Goal: Entertainment & Leisure: Browse casually

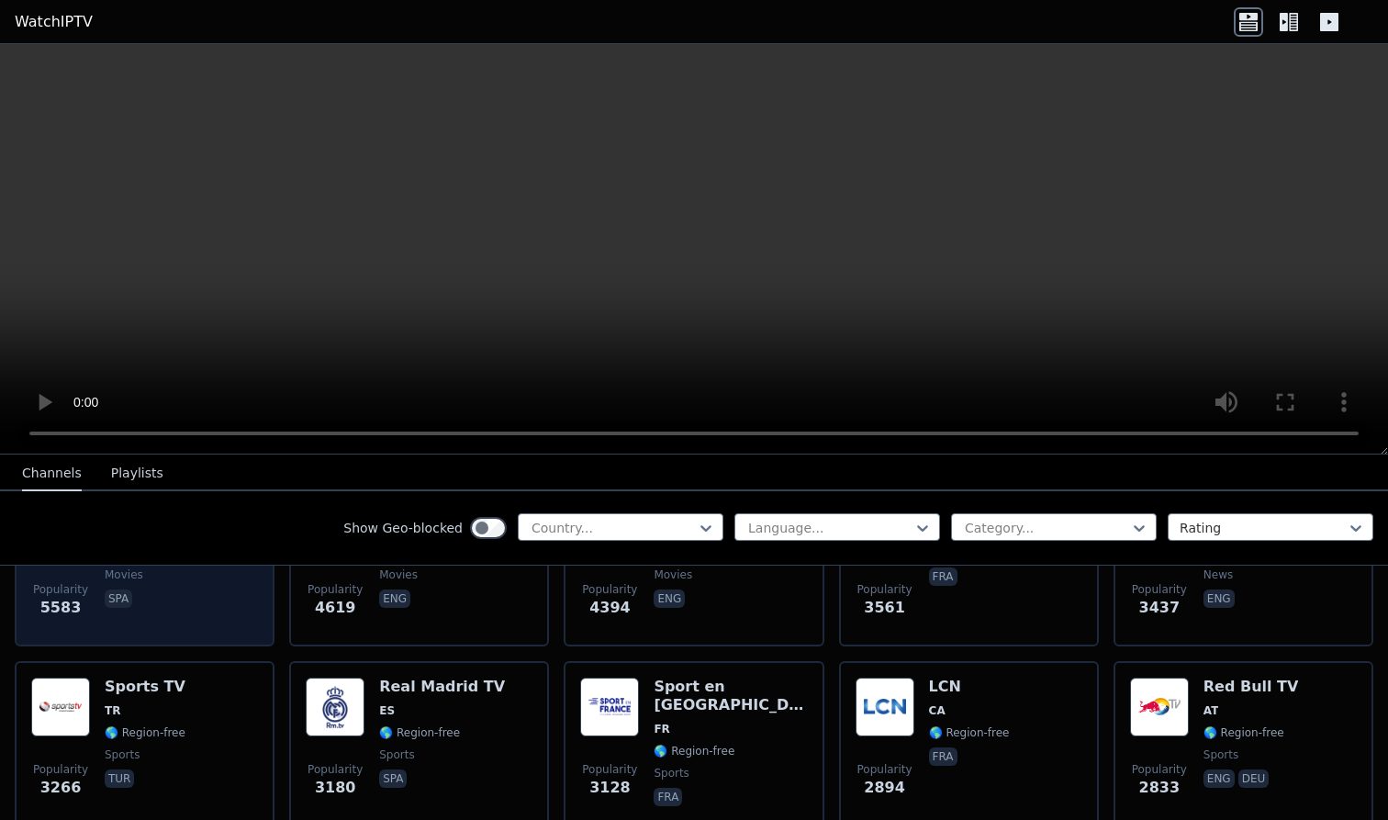
scroll to position [507, 0]
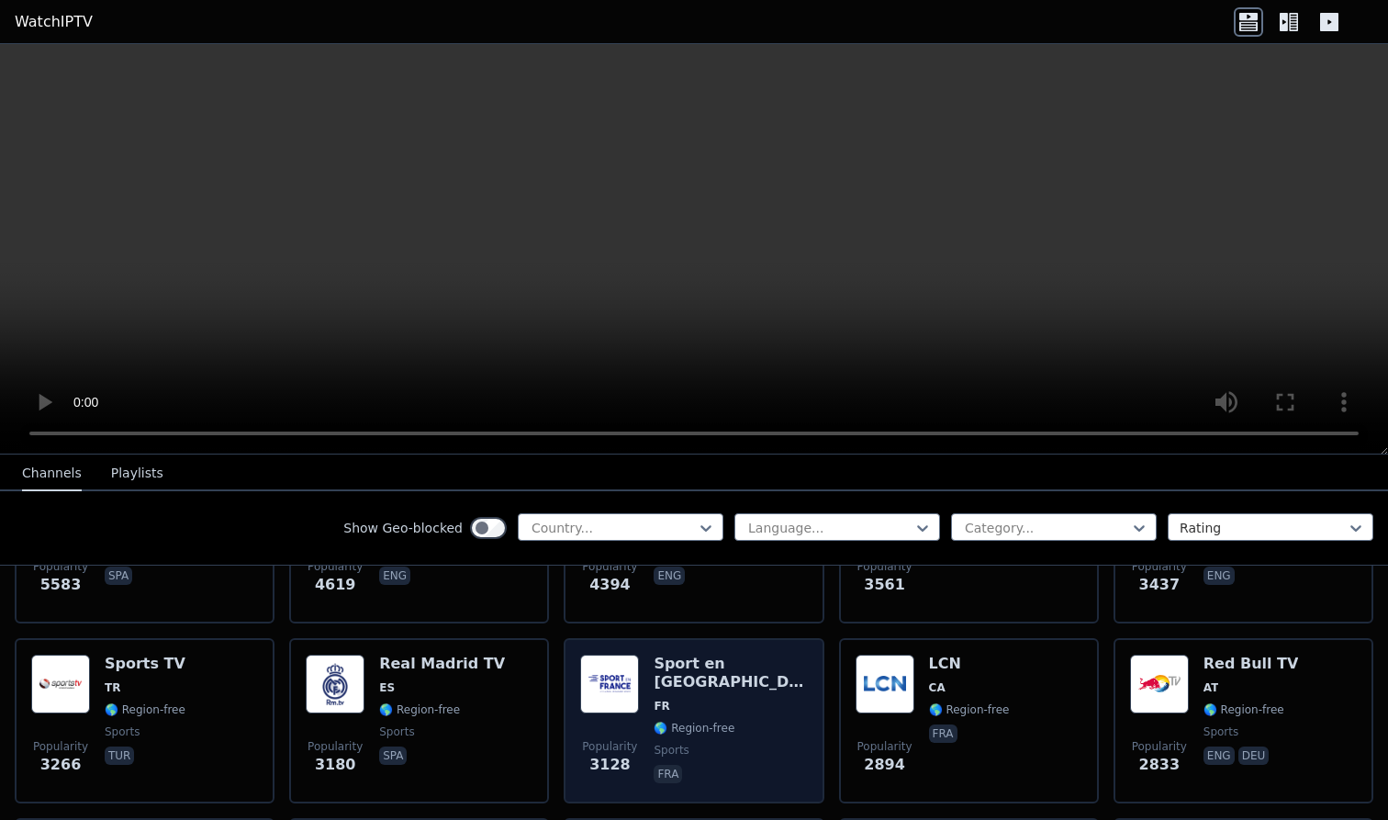
click at [632, 704] on img at bounding box center [609, 684] width 59 height 59
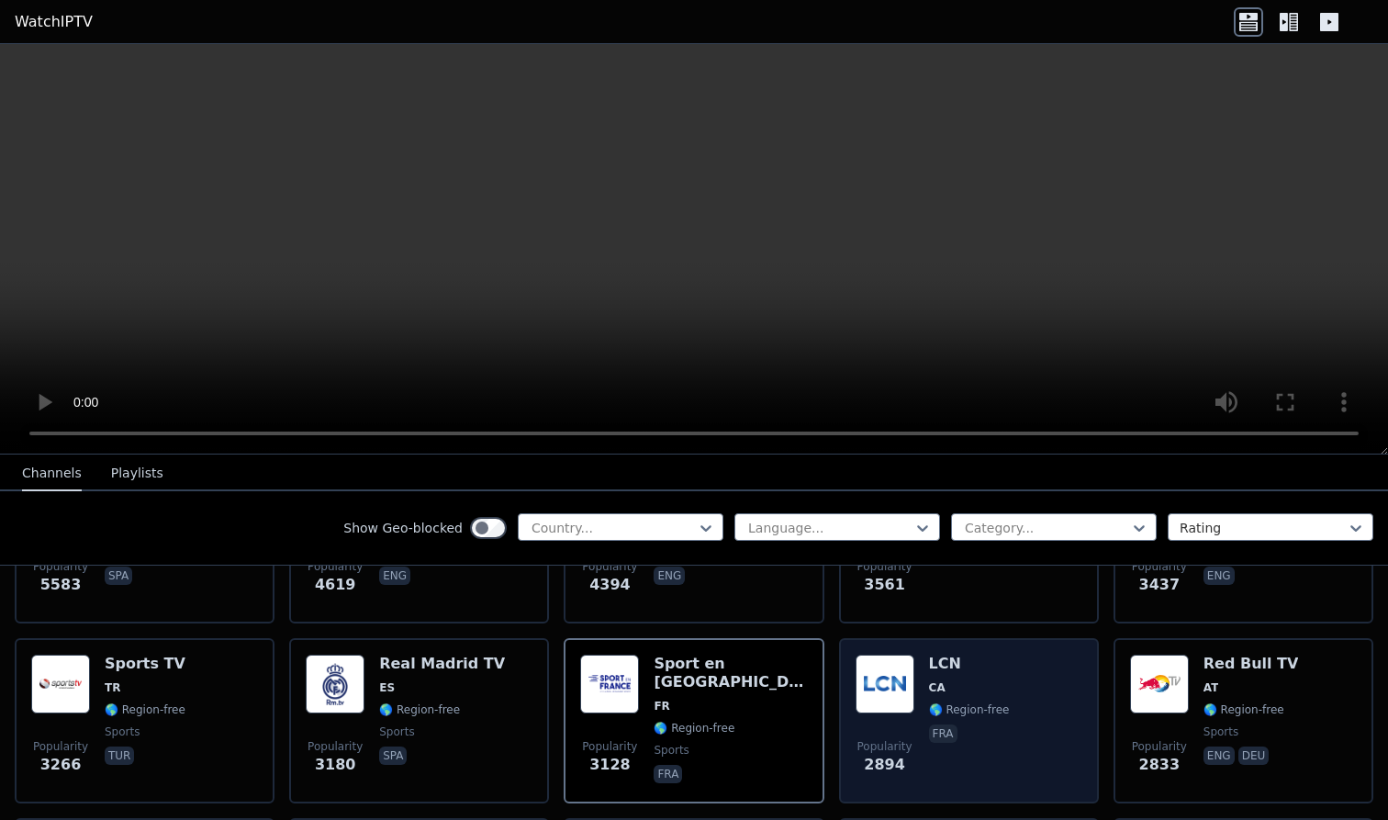
click at [948, 732] on p "fra" at bounding box center [943, 733] width 28 height 18
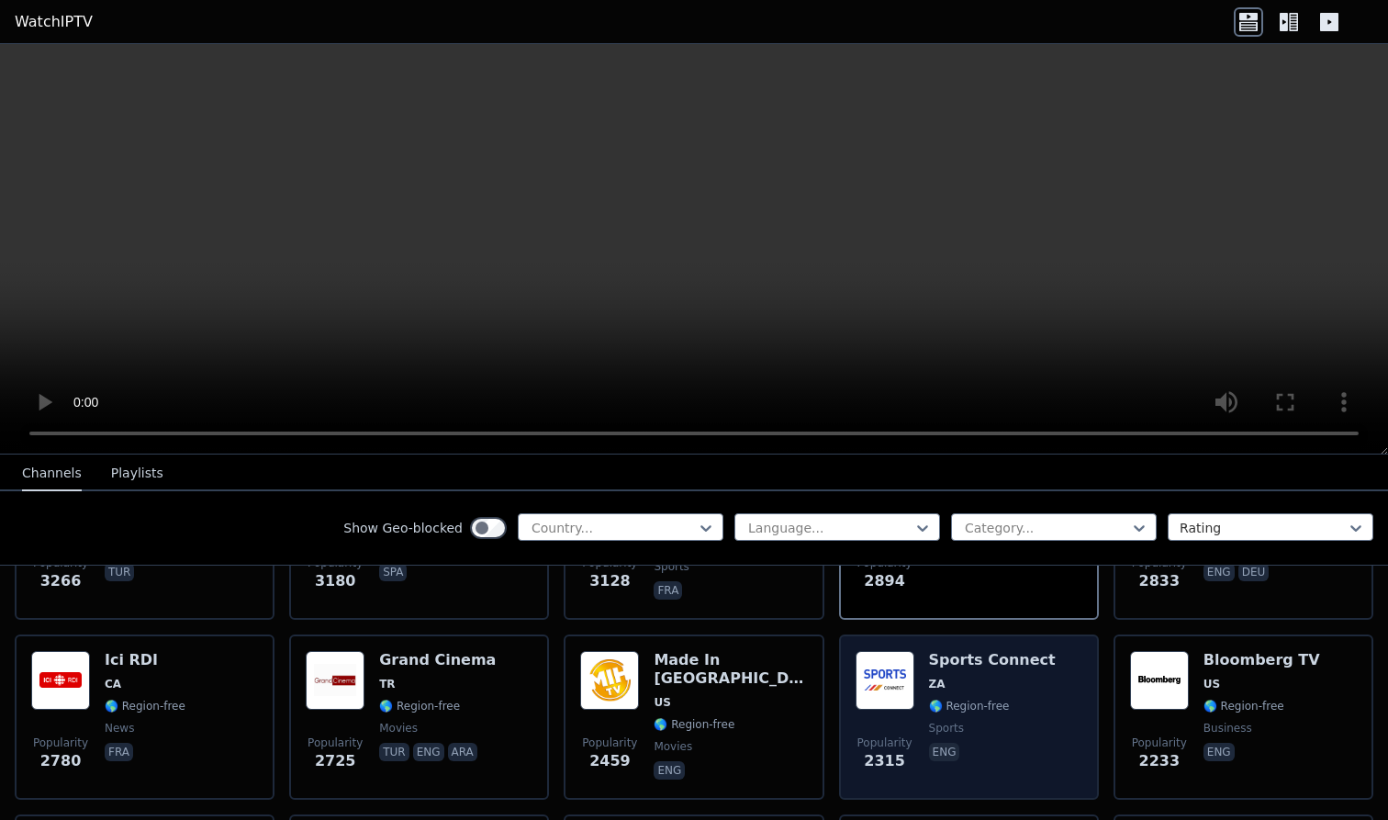
scroll to position [691, 0]
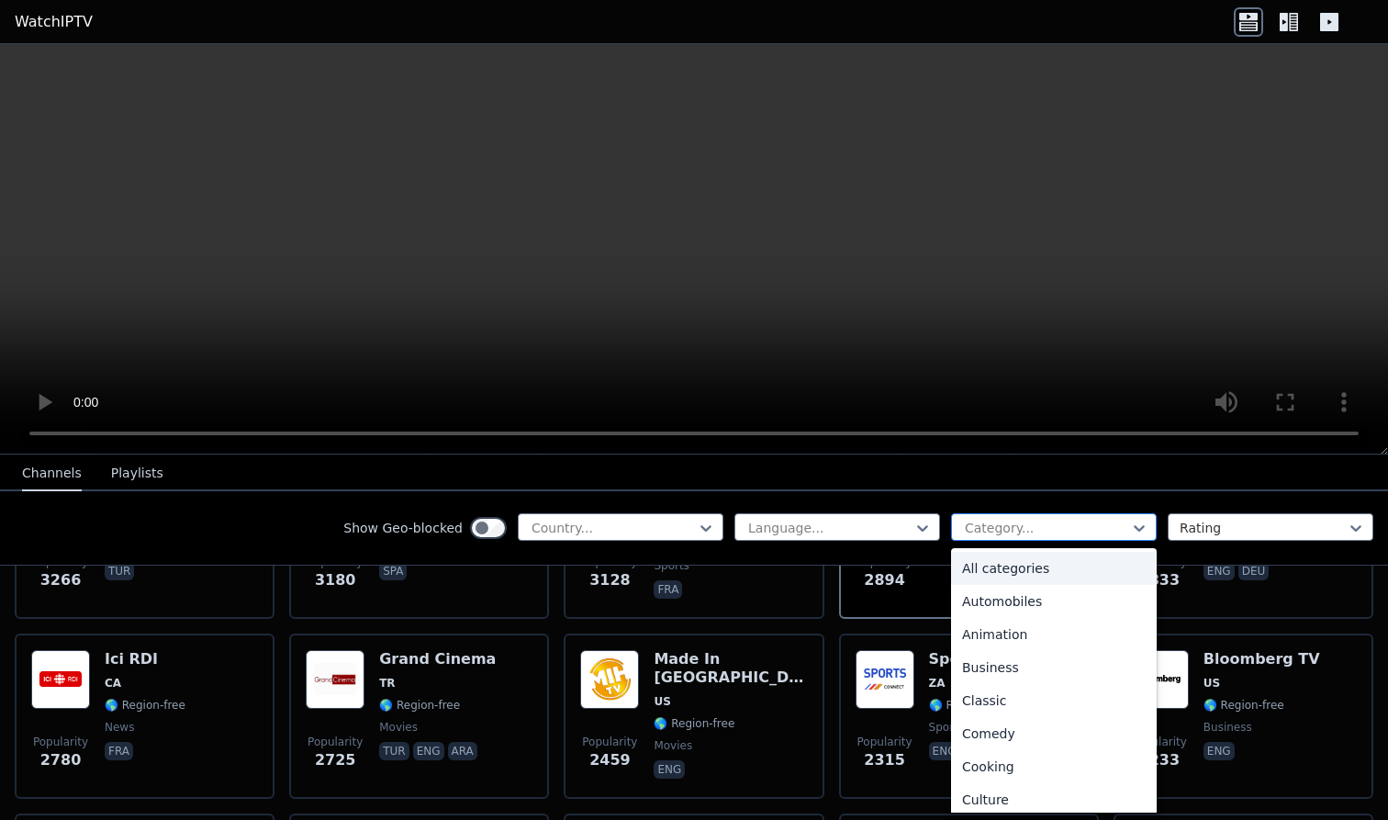
click at [988, 529] on div "Category..." at bounding box center [1046, 528] width 163 height 18
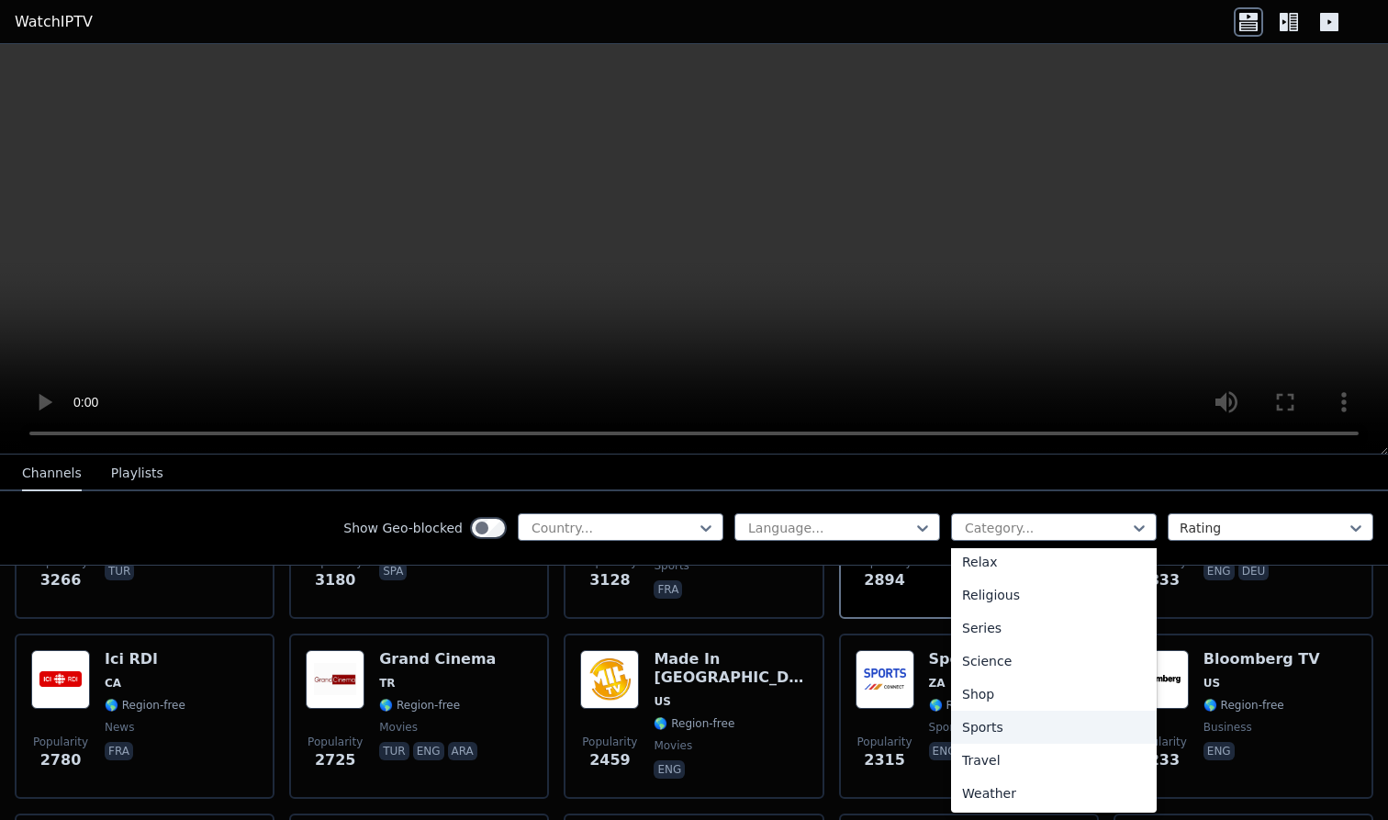
click at [980, 724] on div "Sports" at bounding box center [1054, 727] width 206 height 33
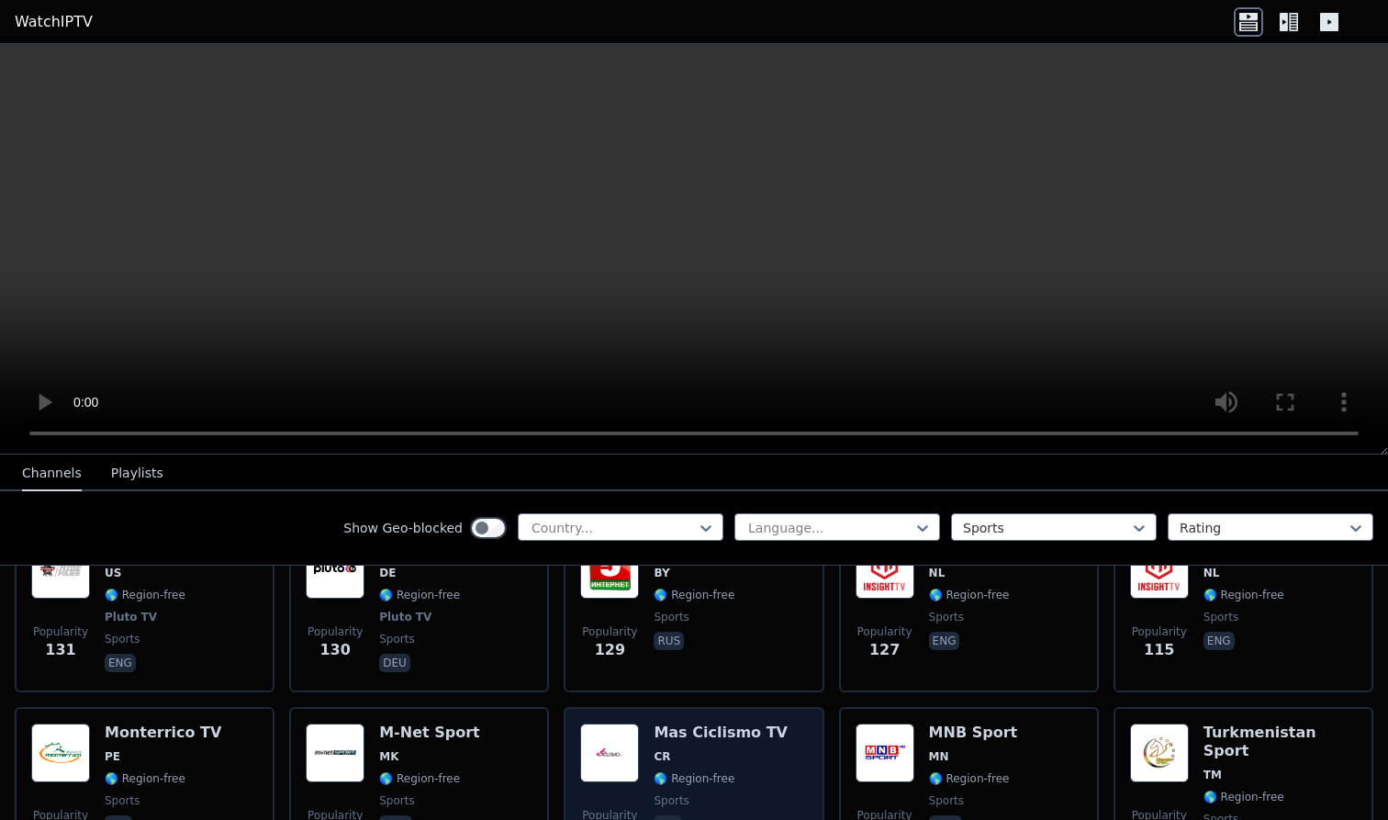
scroll to position [3368, 0]
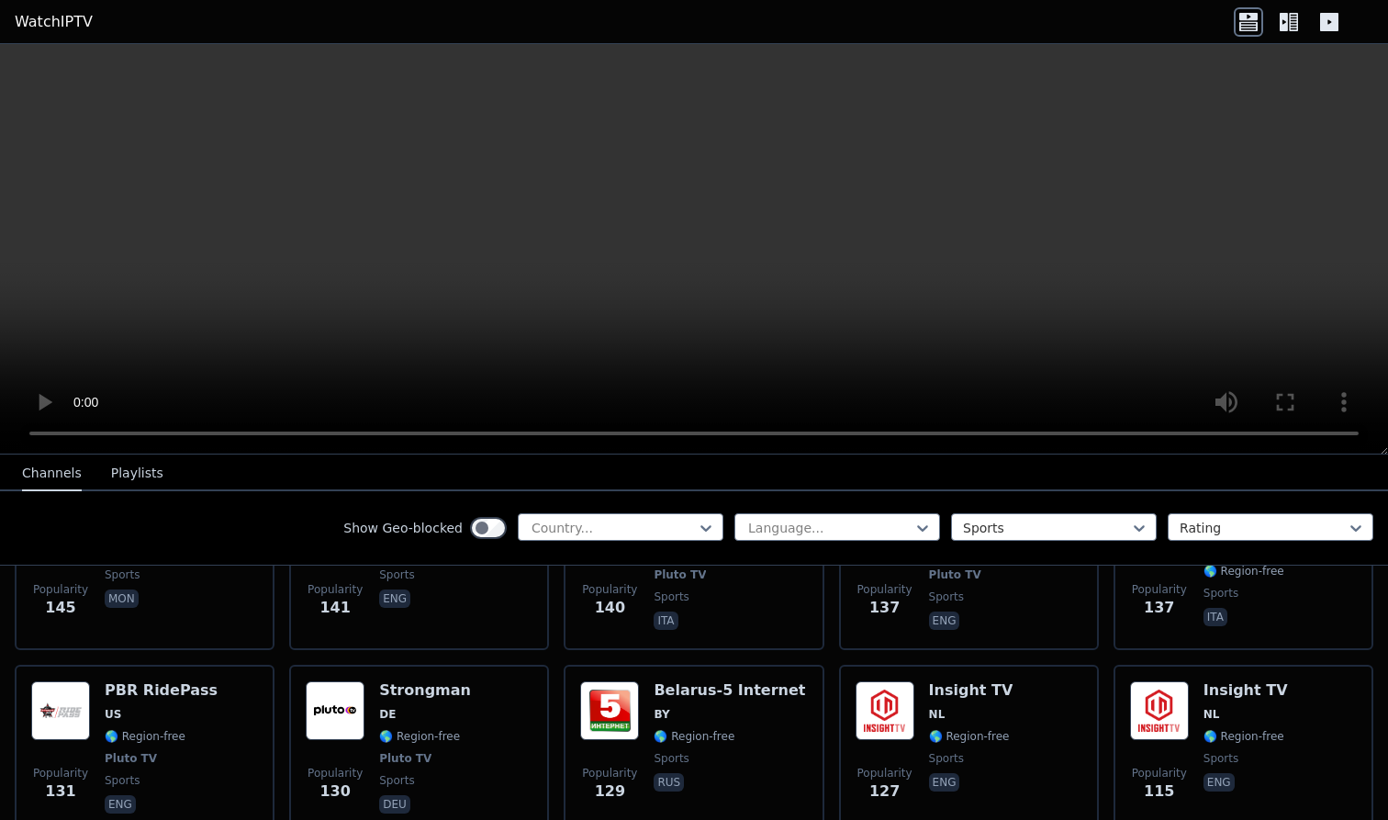
scroll to position [3205, 0]
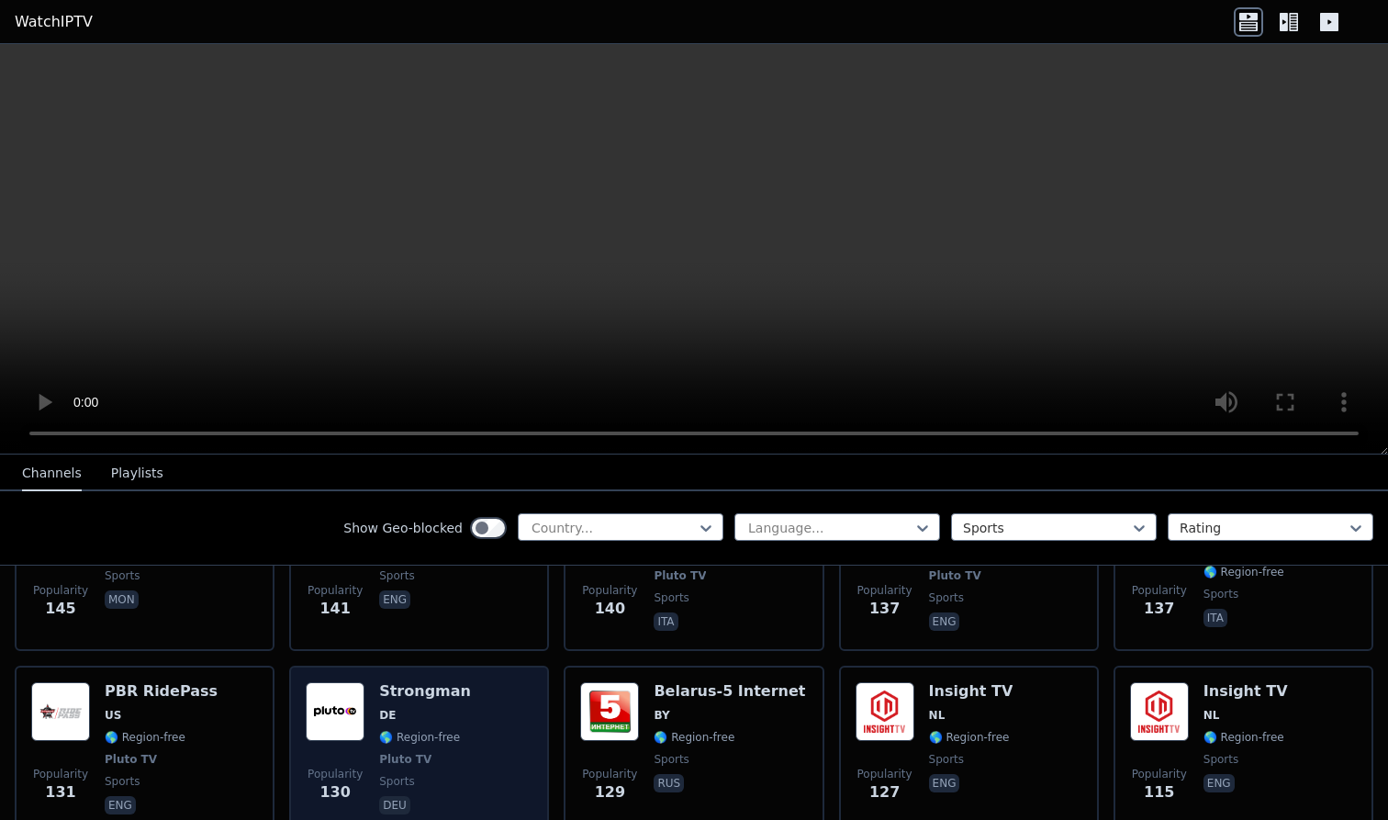
click at [488, 771] on div "Popularity 130 Strongman DE 🌎 Region-free Pluto TV sports deu" at bounding box center [419, 750] width 227 height 136
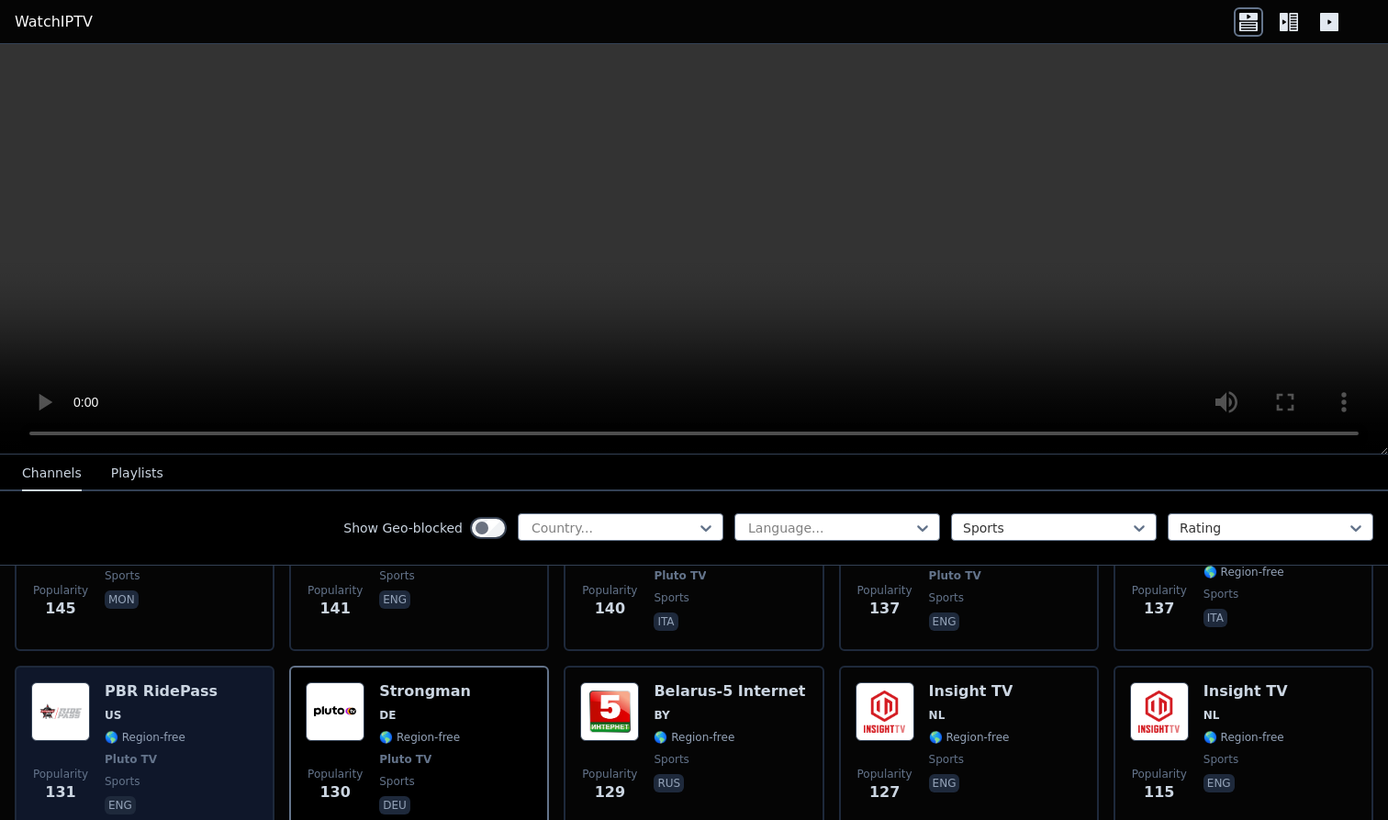
click at [179, 799] on span "eng" at bounding box center [161, 807] width 113 height 22
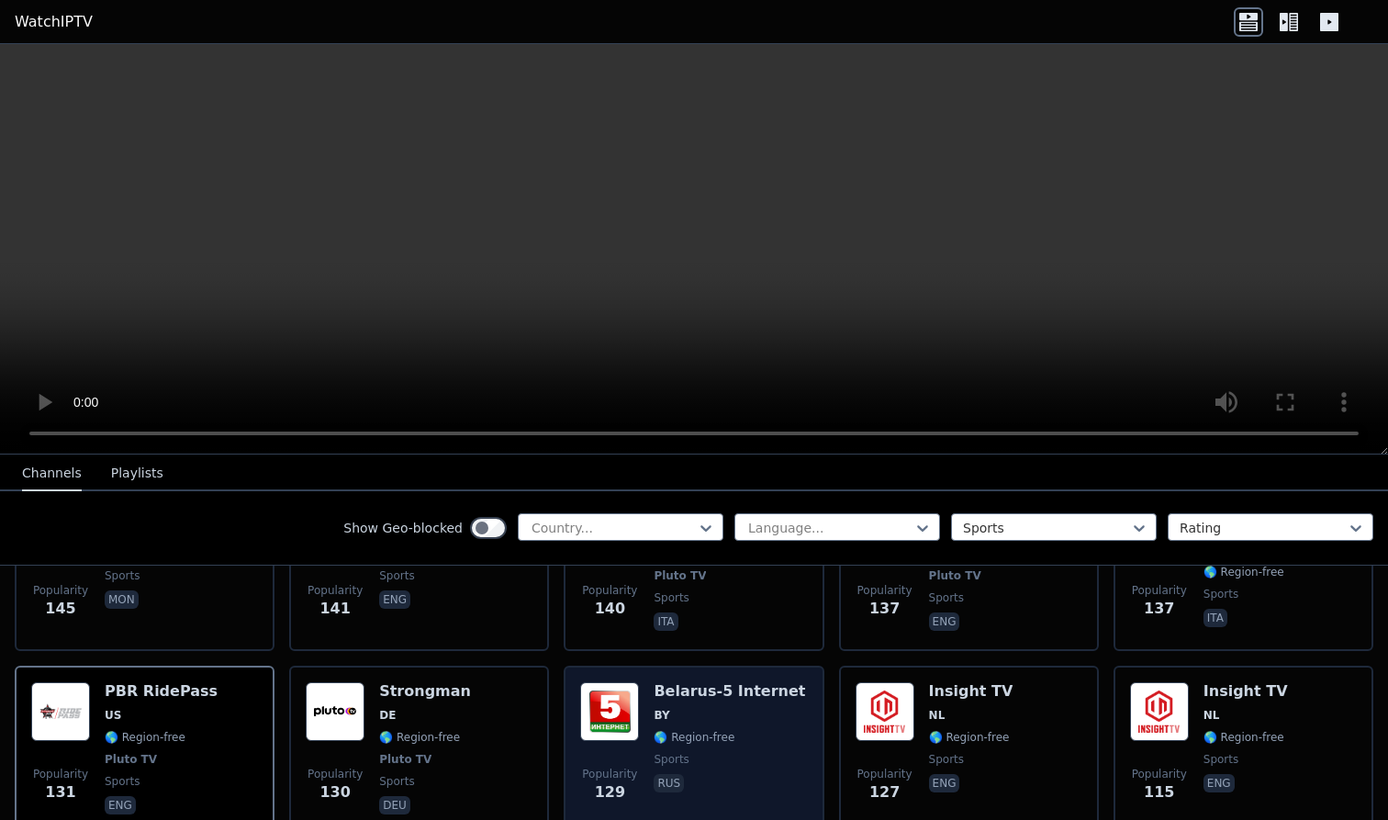
click at [747, 766] on span "sports" at bounding box center [730, 759] width 152 height 15
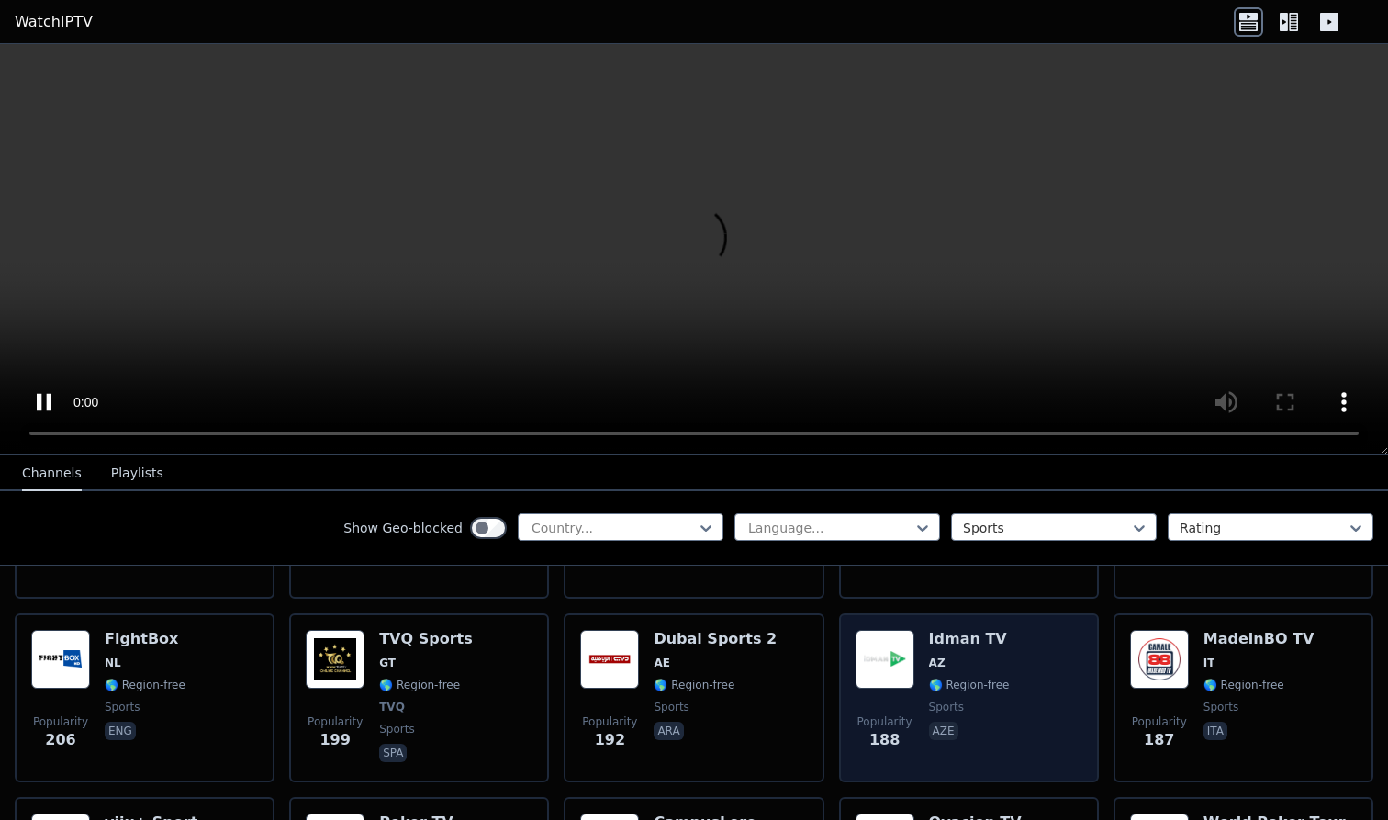
scroll to position [2341, 0]
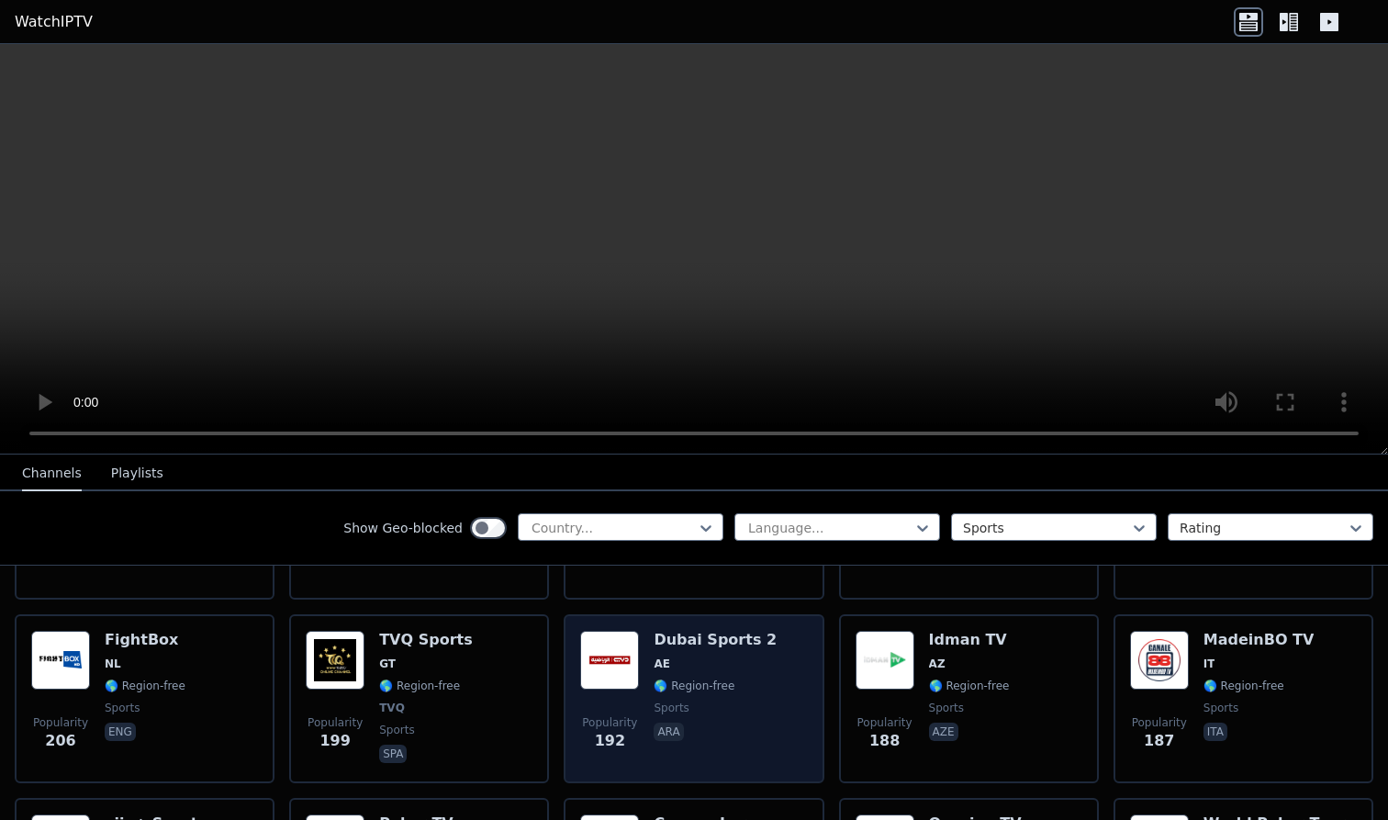
click at [751, 728] on span "ara" at bounding box center [715, 734] width 123 height 22
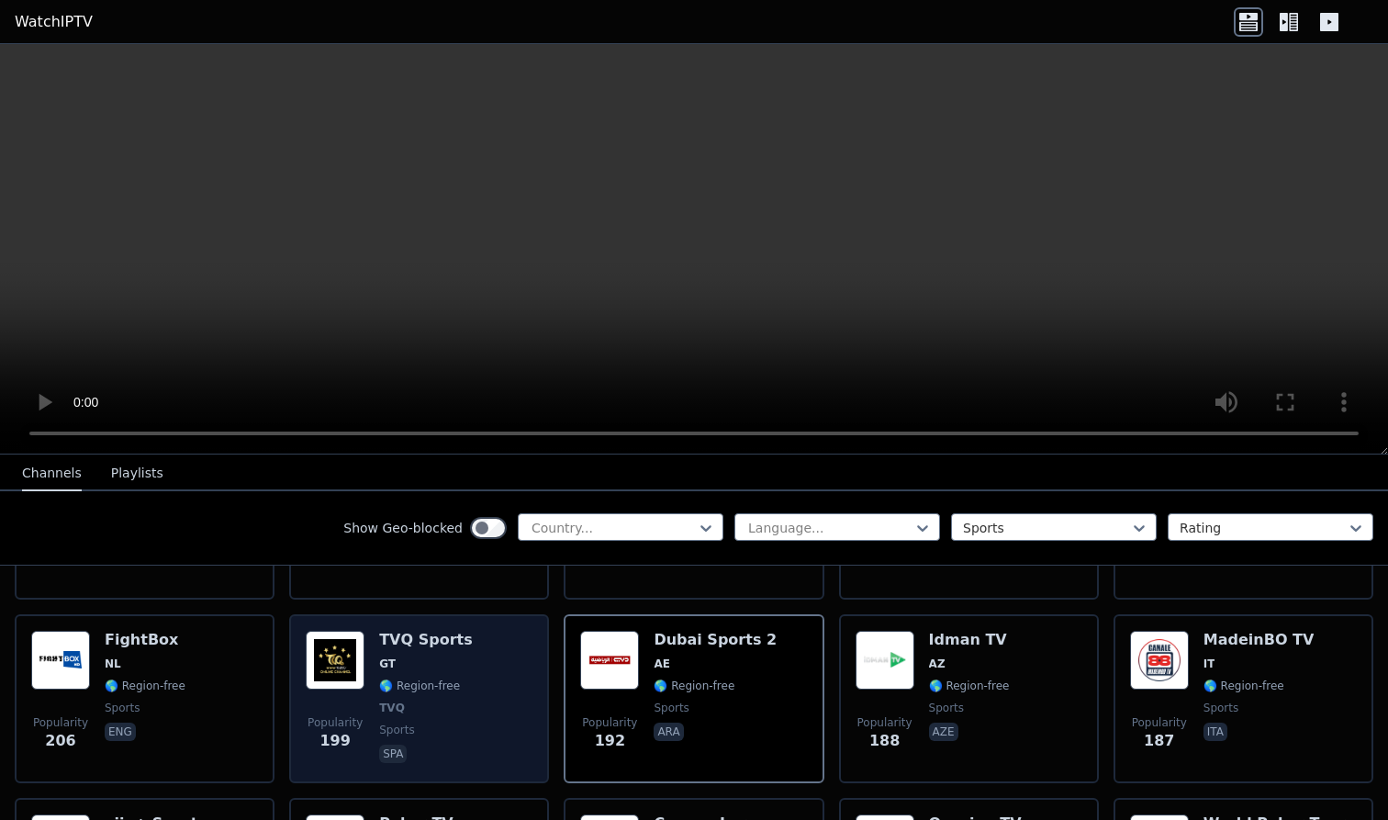
click at [454, 730] on span "sports" at bounding box center [426, 730] width 94 height 15
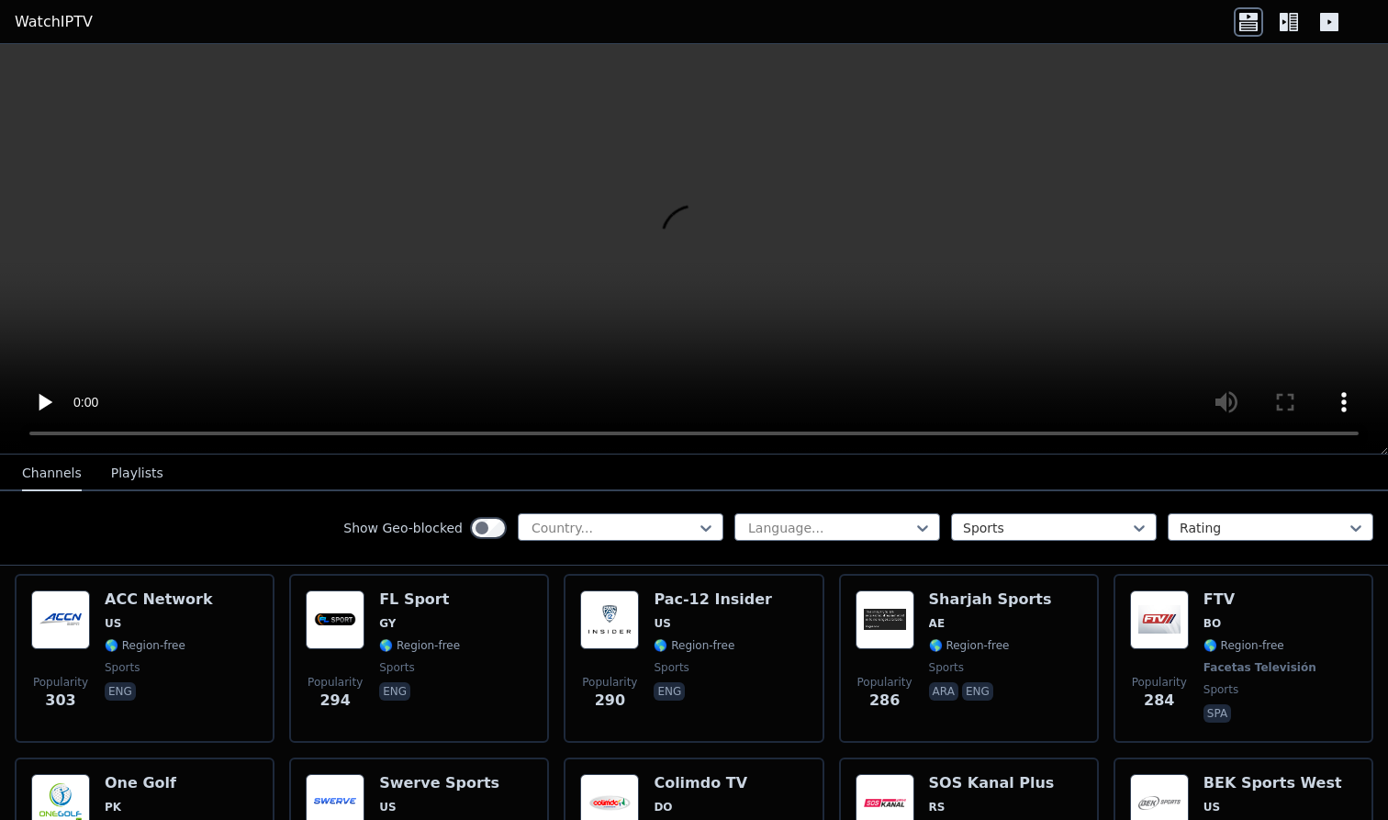
scroll to position [1624, 0]
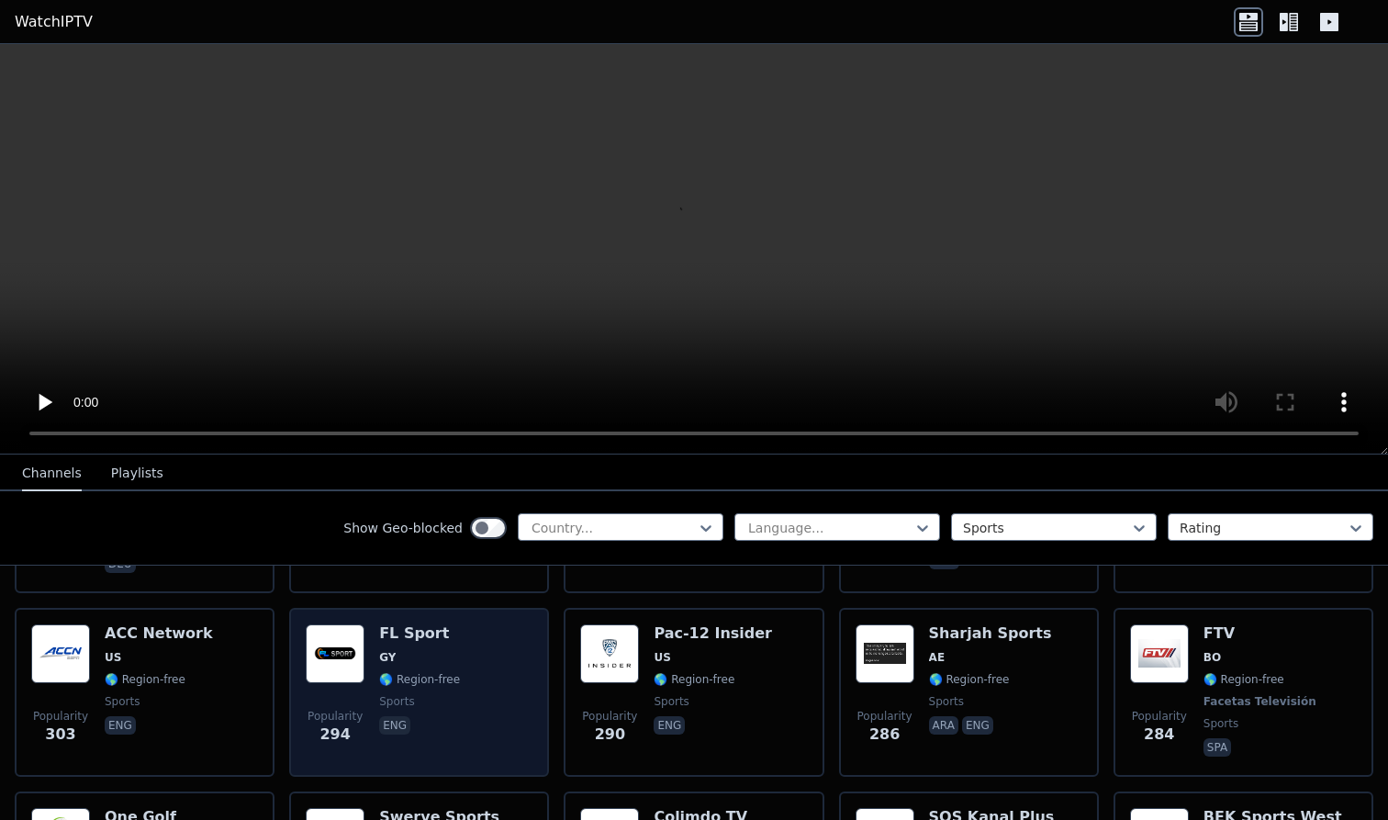
click at [454, 730] on span "eng" at bounding box center [419, 727] width 81 height 22
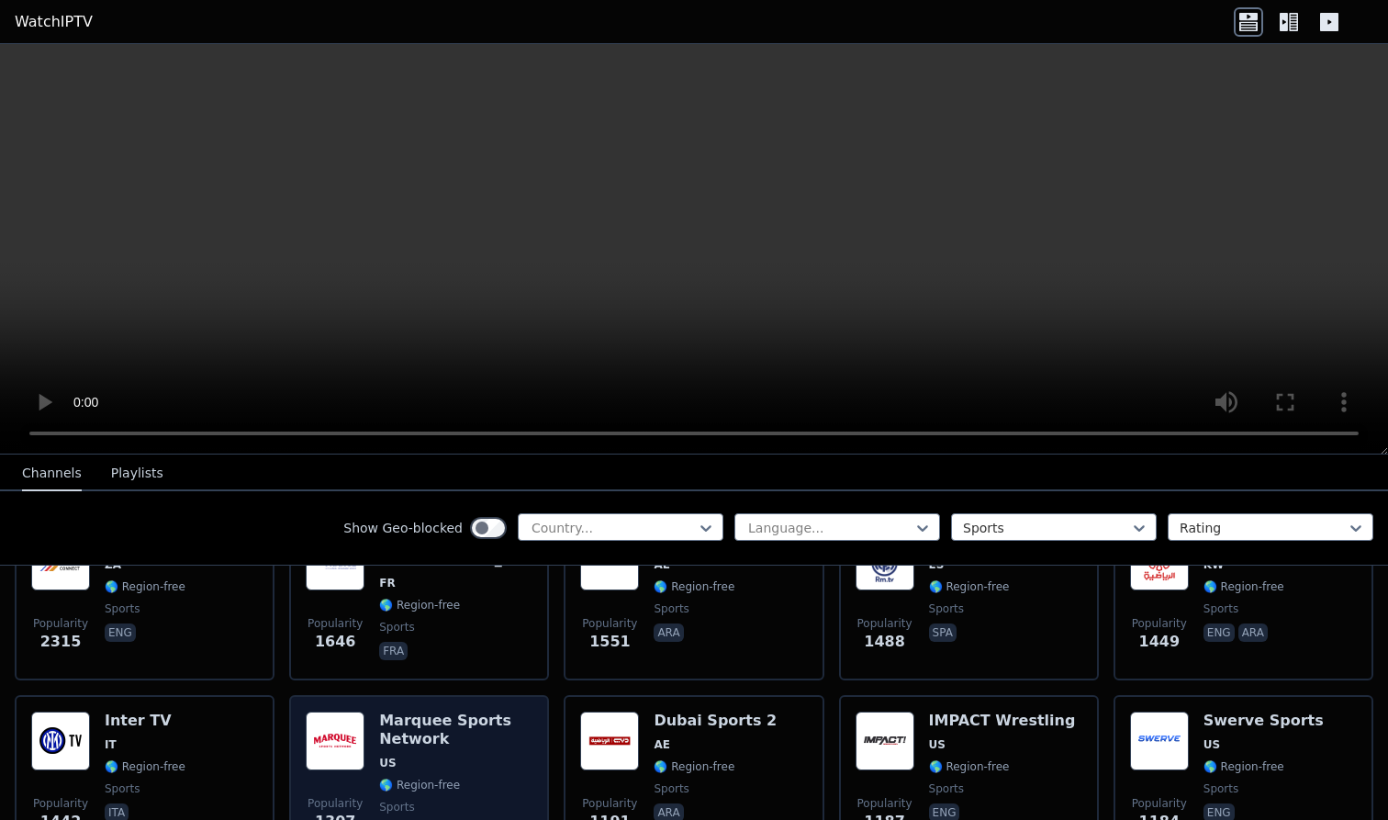
scroll to position [441, 0]
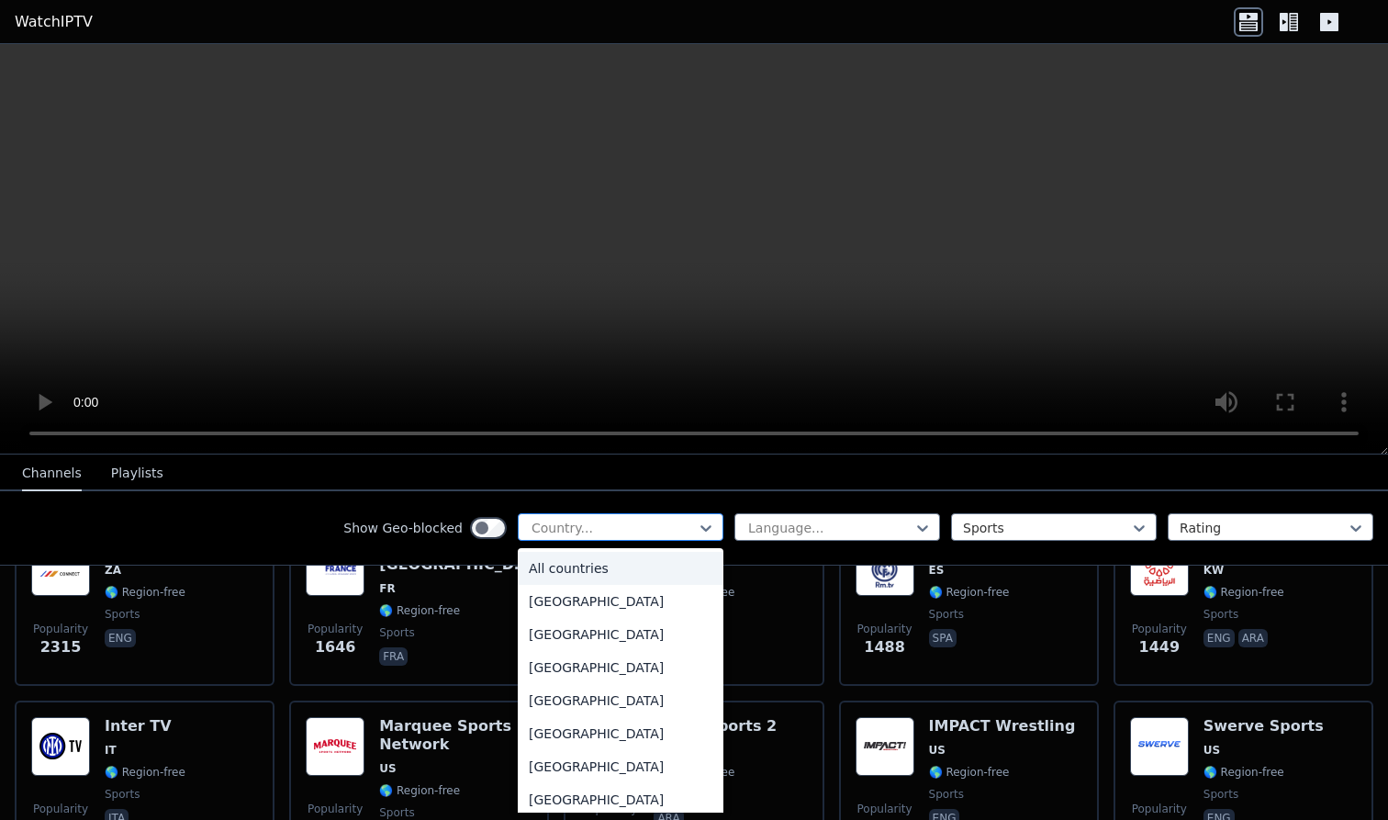
click at [639, 532] on div at bounding box center [613, 528] width 167 height 18
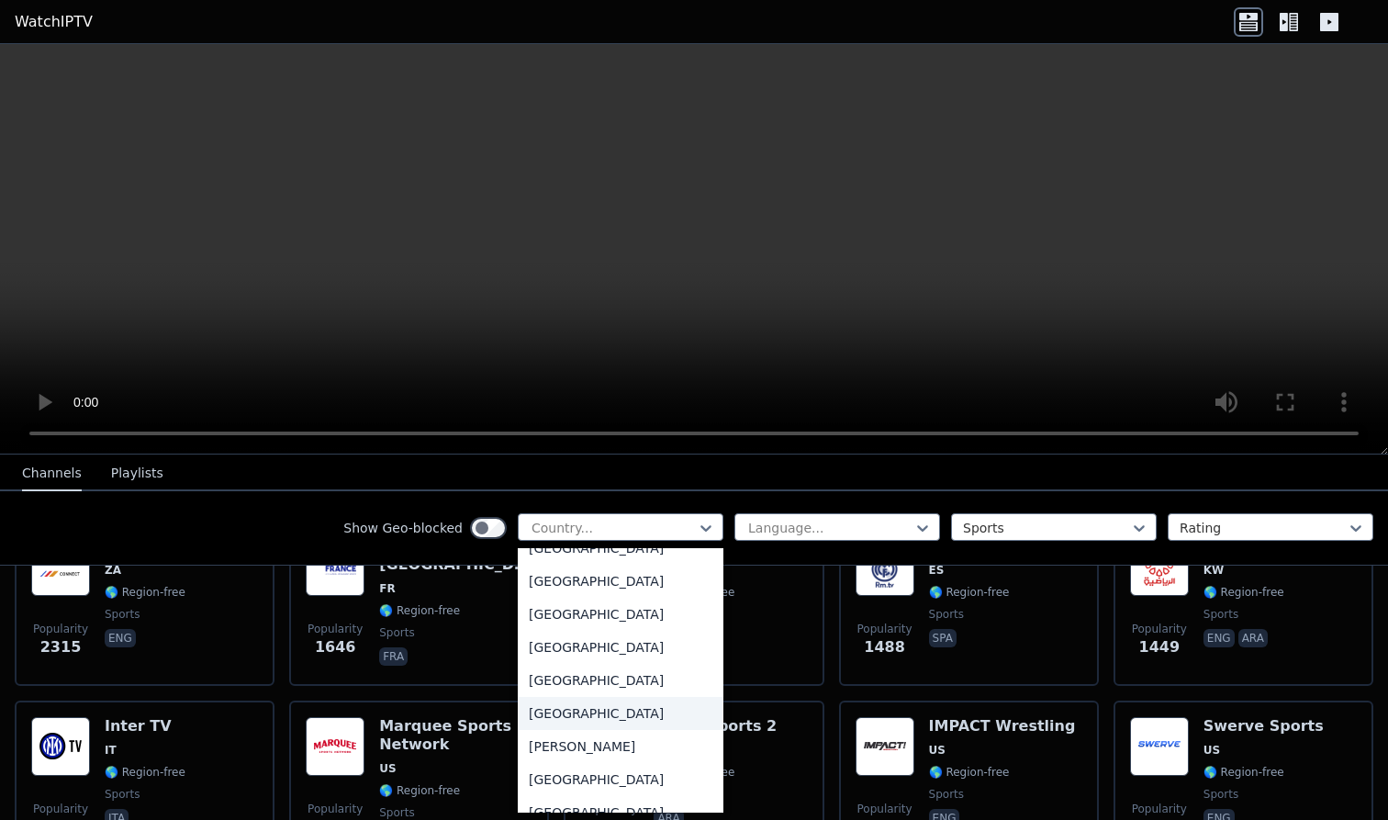
scroll to position [1072, 0]
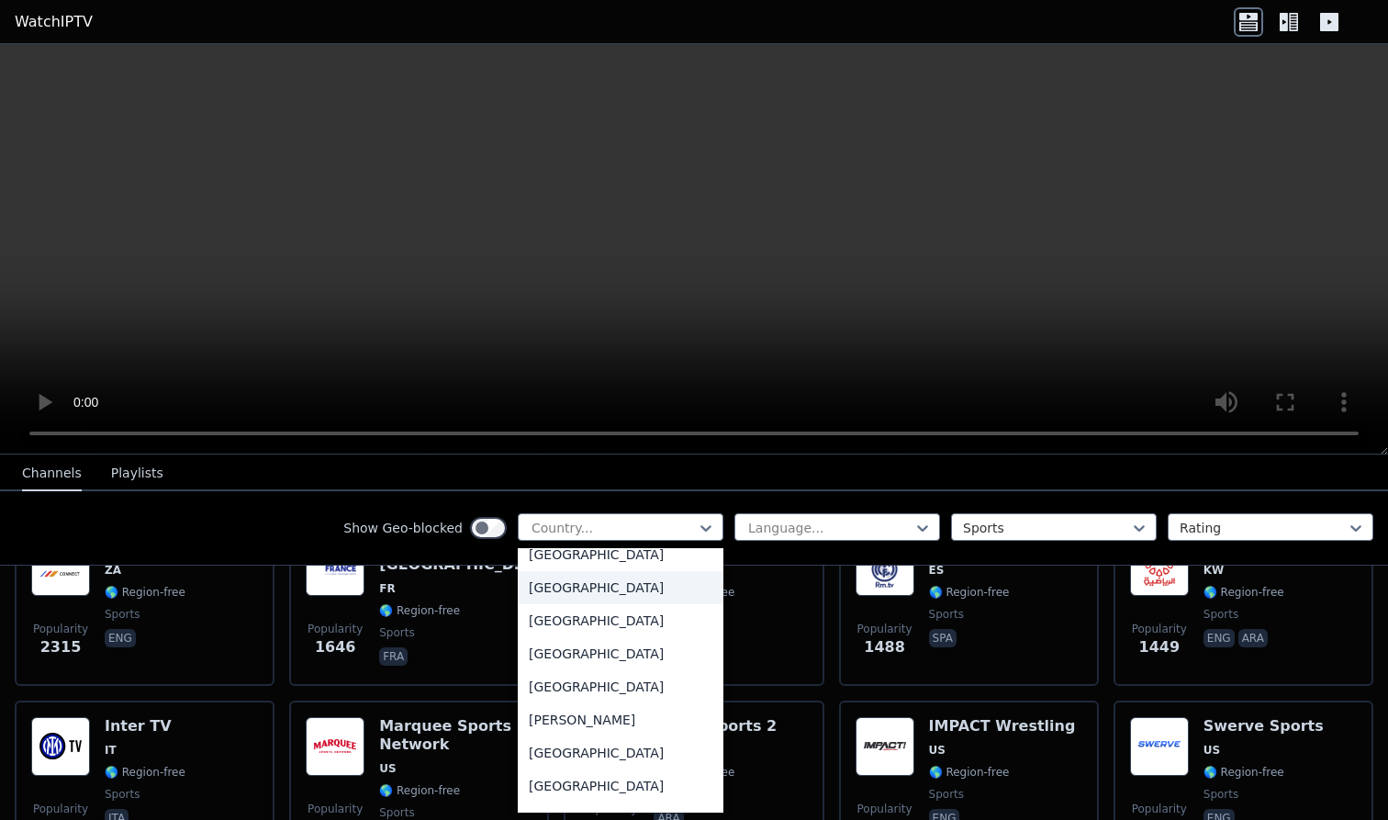
click at [595, 585] on div "[GEOGRAPHIC_DATA]" at bounding box center [621, 587] width 206 height 33
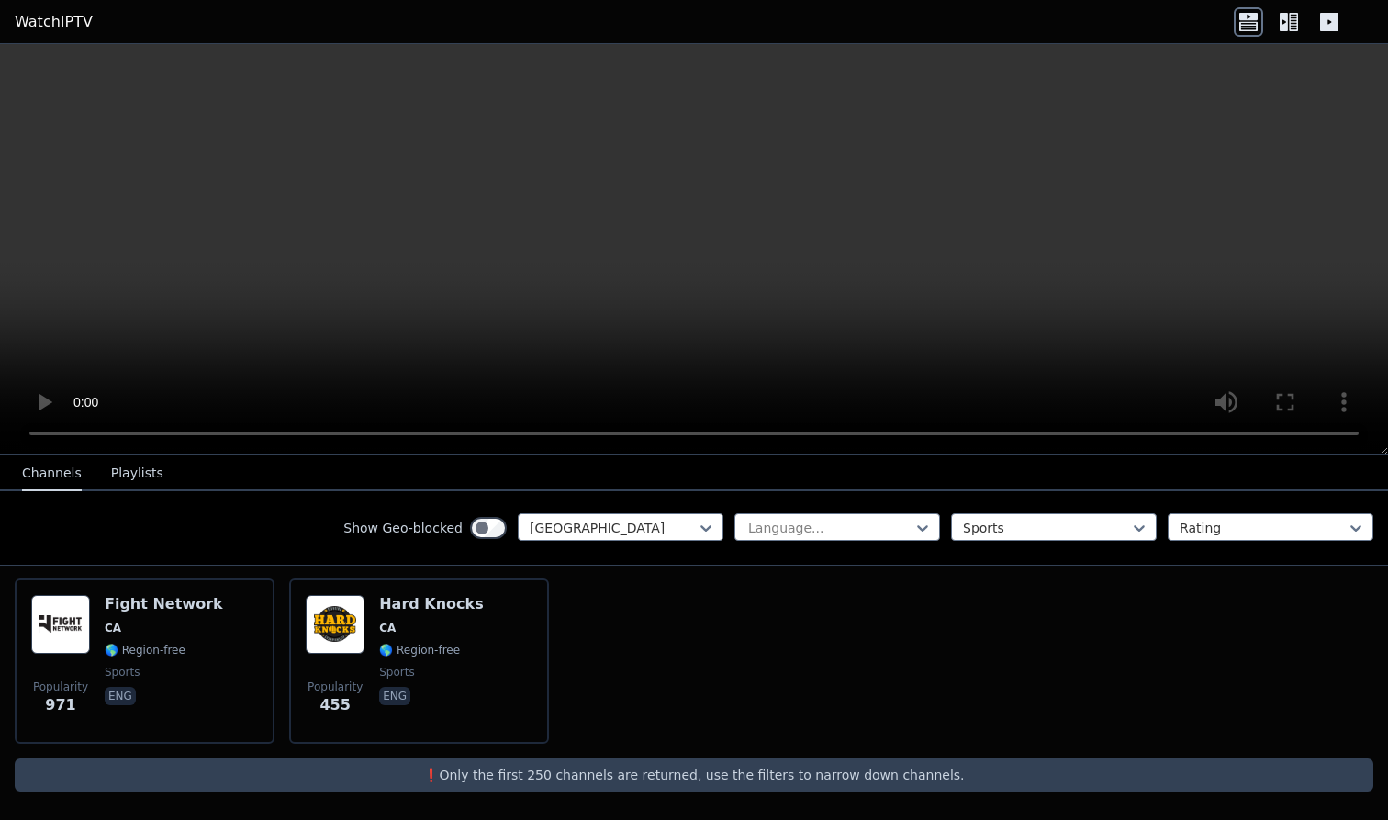
scroll to position [203, 0]
click at [981, 533] on div "Sports" at bounding box center [1046, 528] width 167 height 18
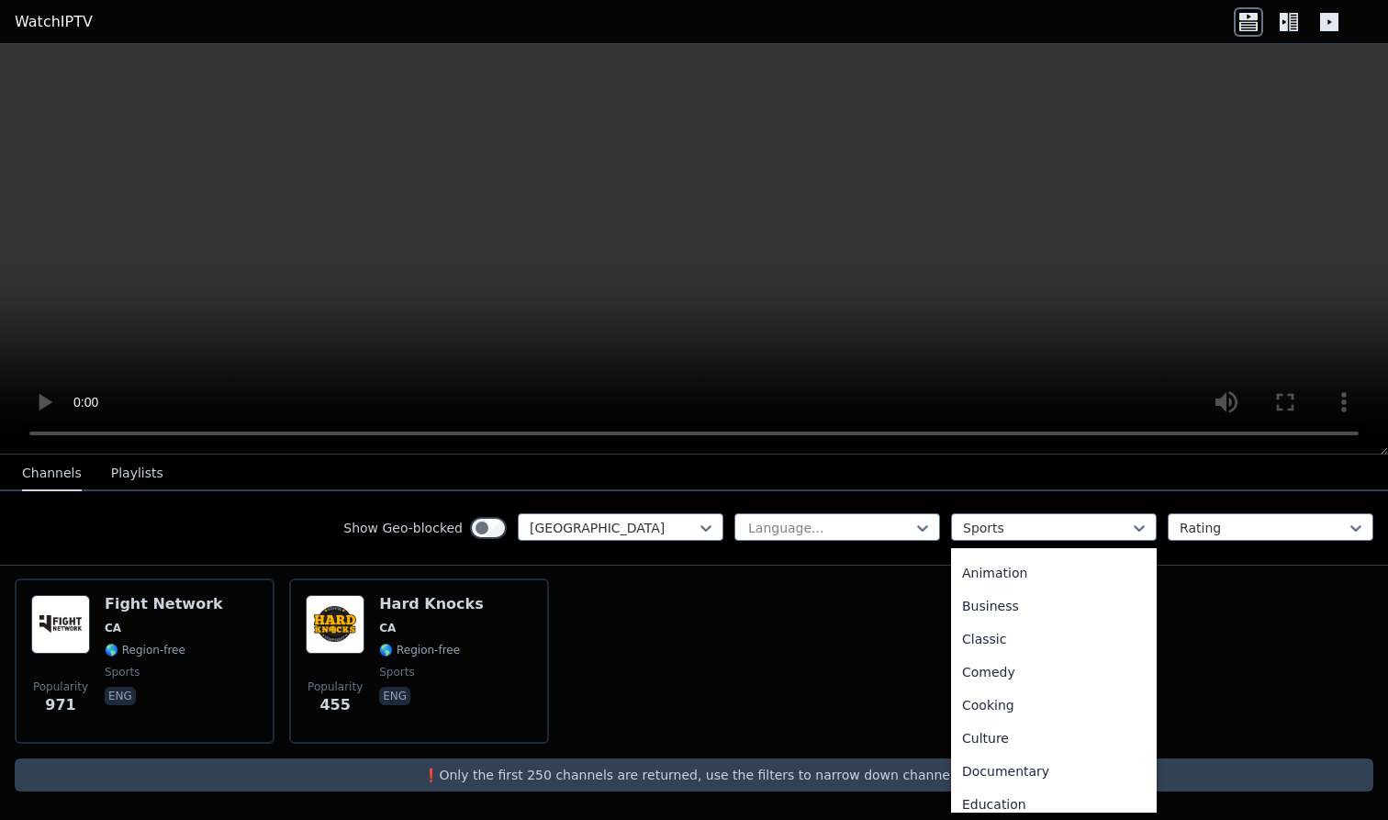
scroll to position [0, 0]
click at [1000, 570] on div "All categories" at bounding box center [1054, 568] width 206 height 33
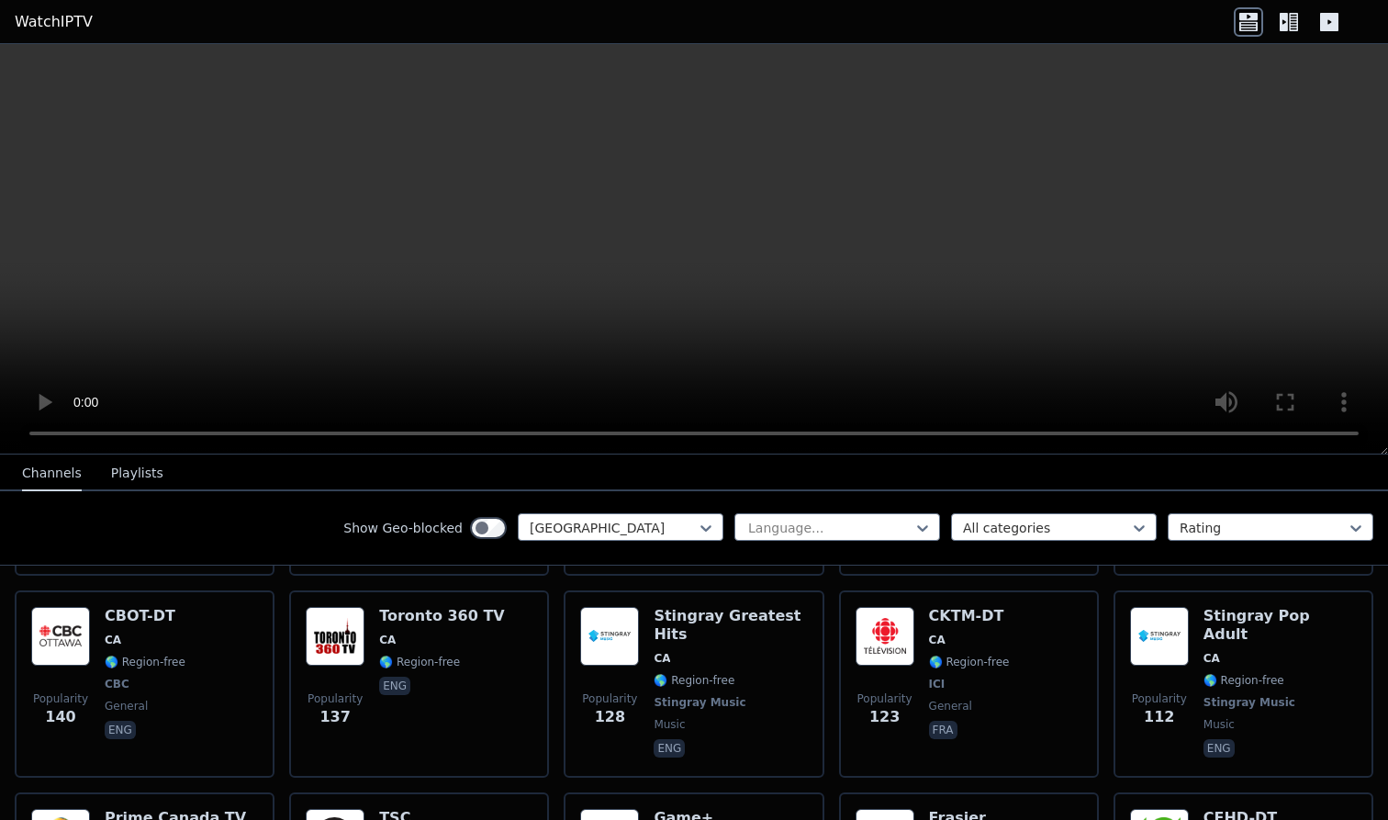
scroll to position [759, 0]
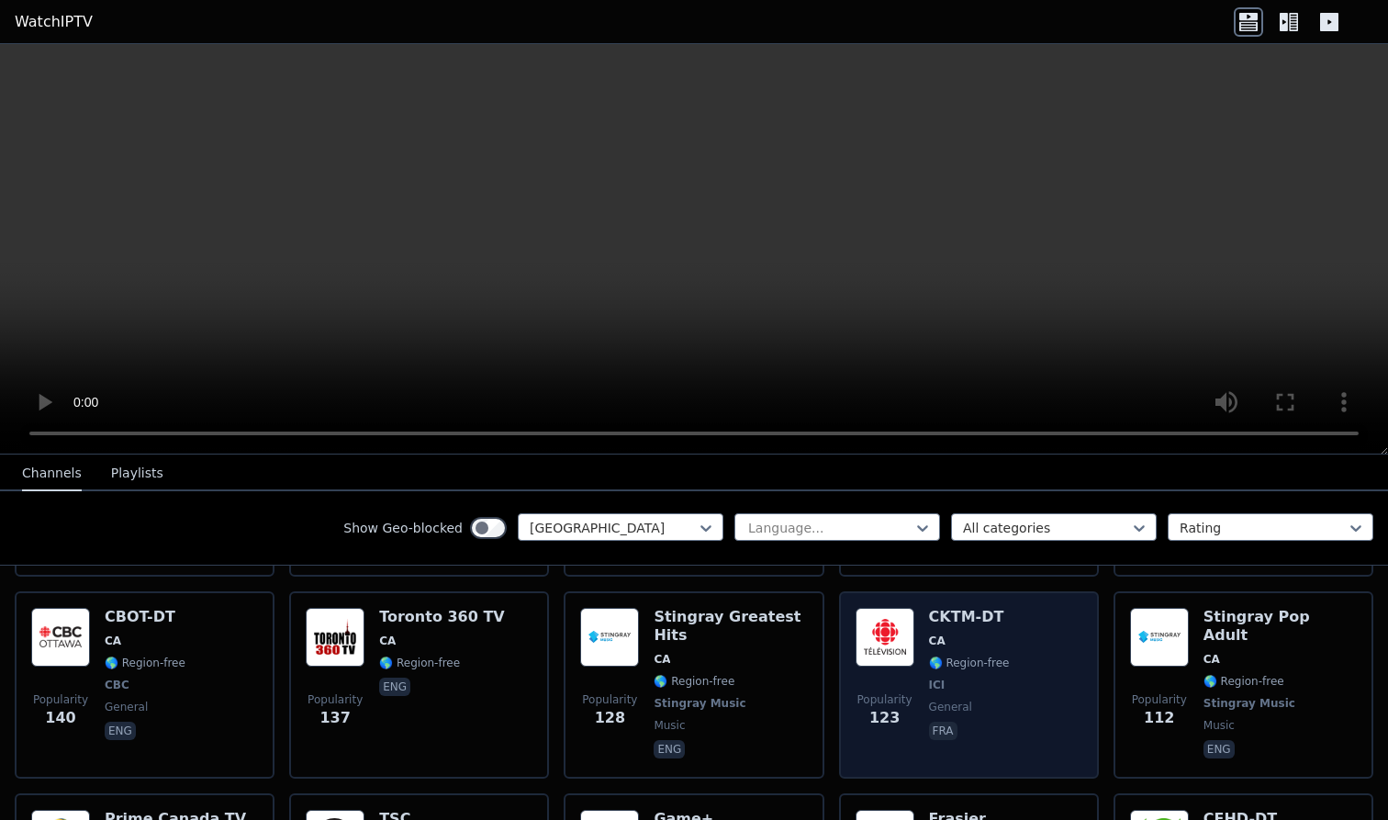
click at [1021, 693] on div "Popularity 123 CKTM-DT [GEOGRAPHIC_DATA] 🌎 Region-free ICI general fra" at bounding box center [969, 685] width 227 height 154
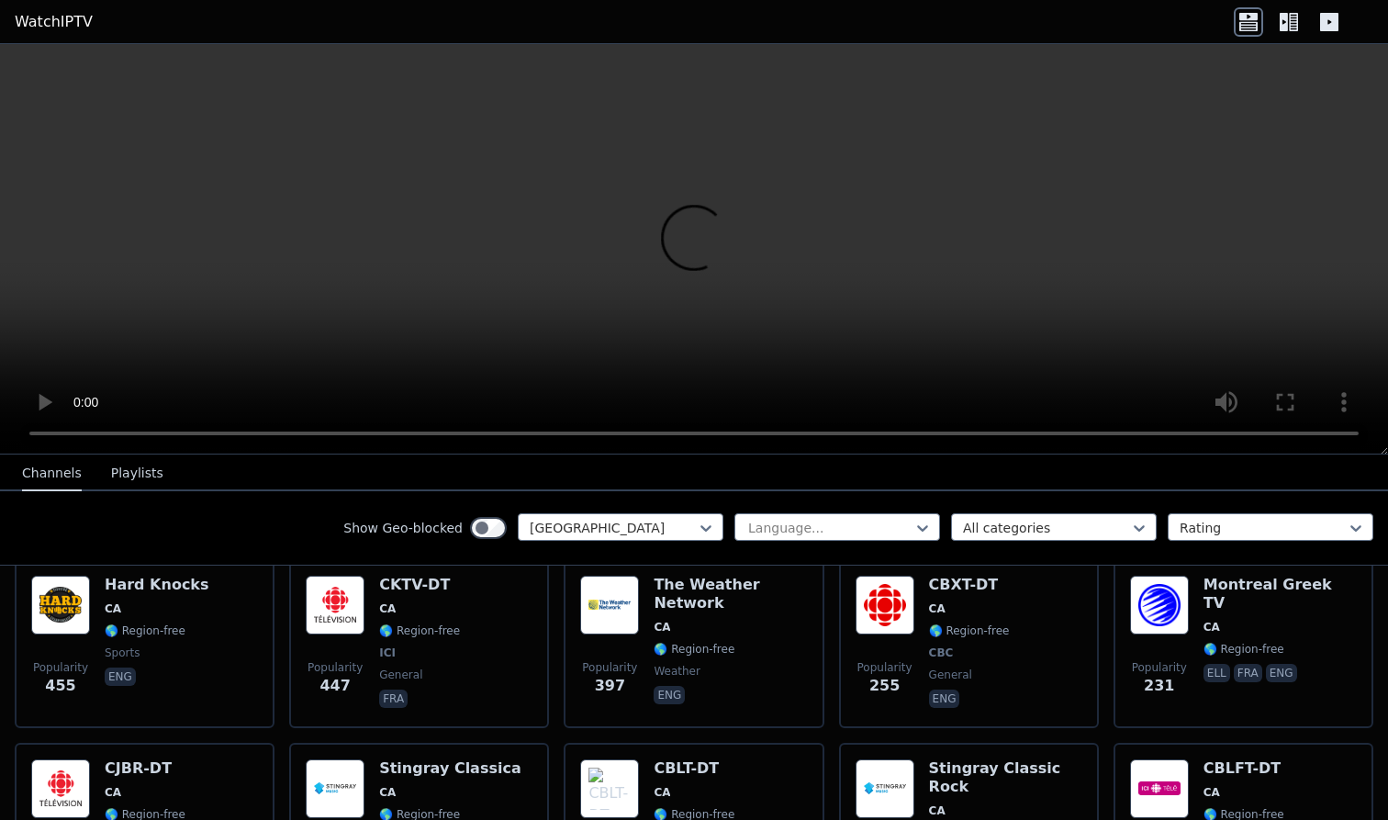
scroll to position [392, 0]
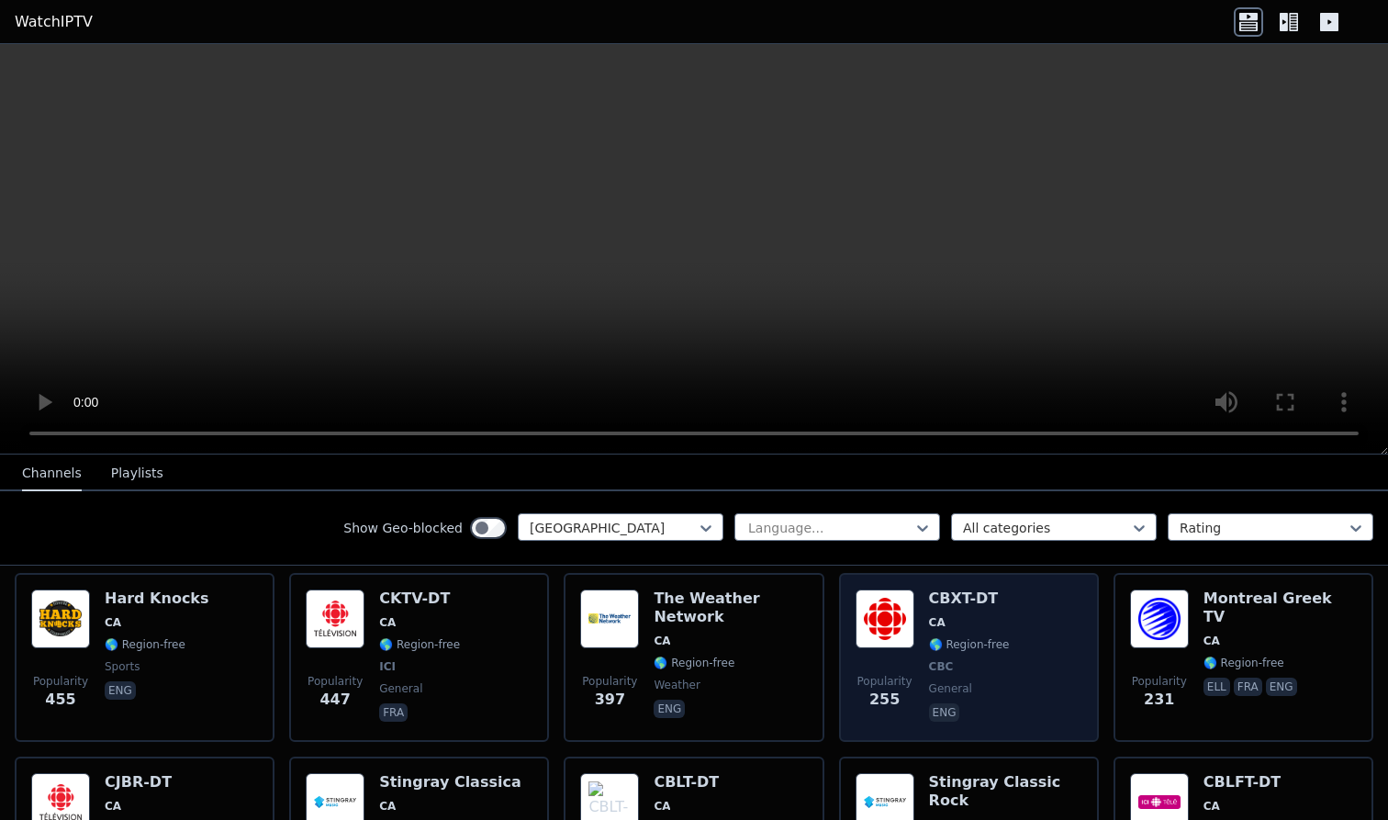
click at [1021, 693] on div "Popularity 255 CBXT-DT CA 🌎 Region-free CBC general eng" at bounding box center [969, 657] width 227 height 136
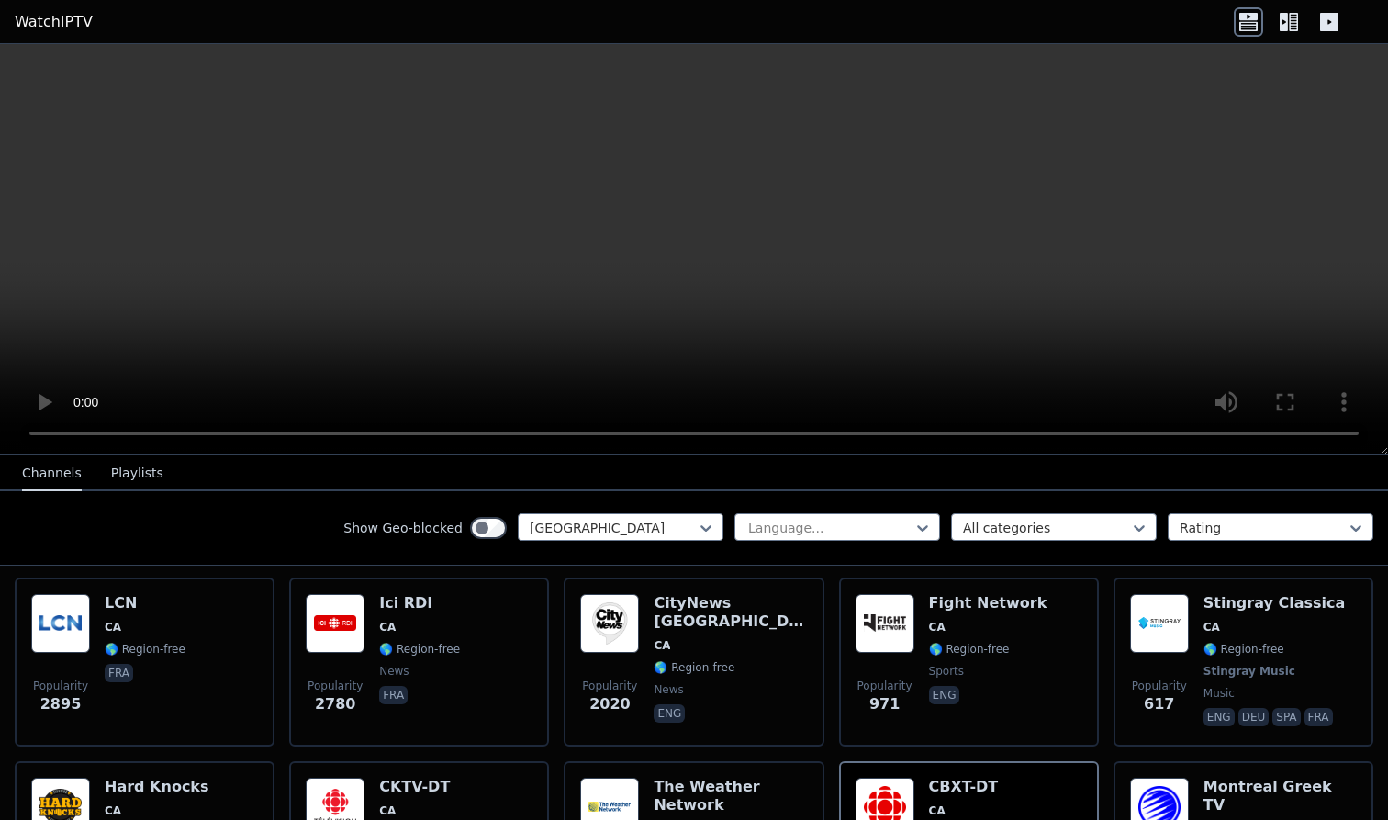
scroll to position [200, 0]
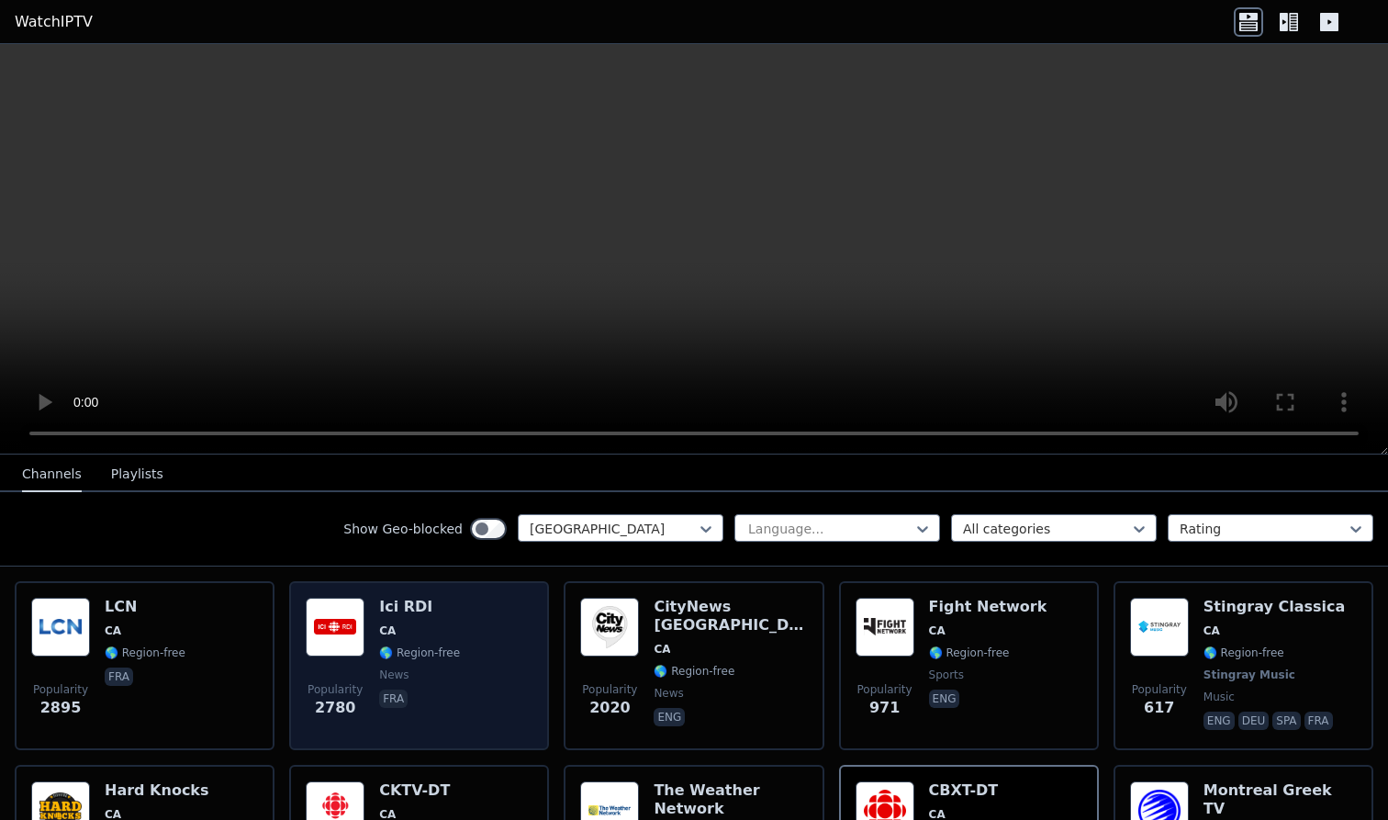
click at [475, 684] on div "Popularity [GEOGRAPHIC_DATA] CA 🌎 Region-free news fra" at bounding box center [419, 666] width 227 height 136
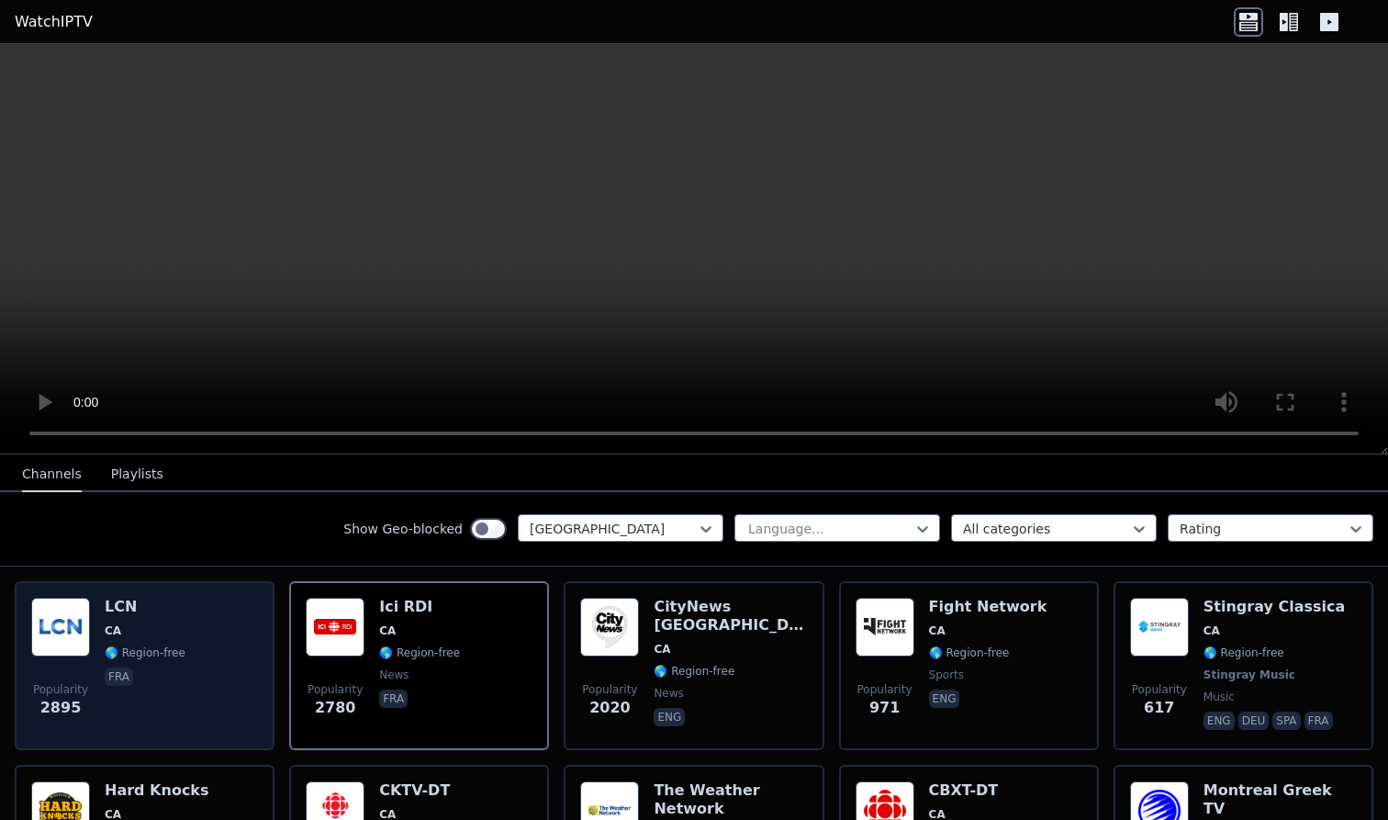
click at [196, 720] on div "Popularity 2895 LCN CA 🌎 Region-free fra" at bounding box center [144, 666] width 227 height 136
